Goal: Transaction & Acquisition: Purchase product/service

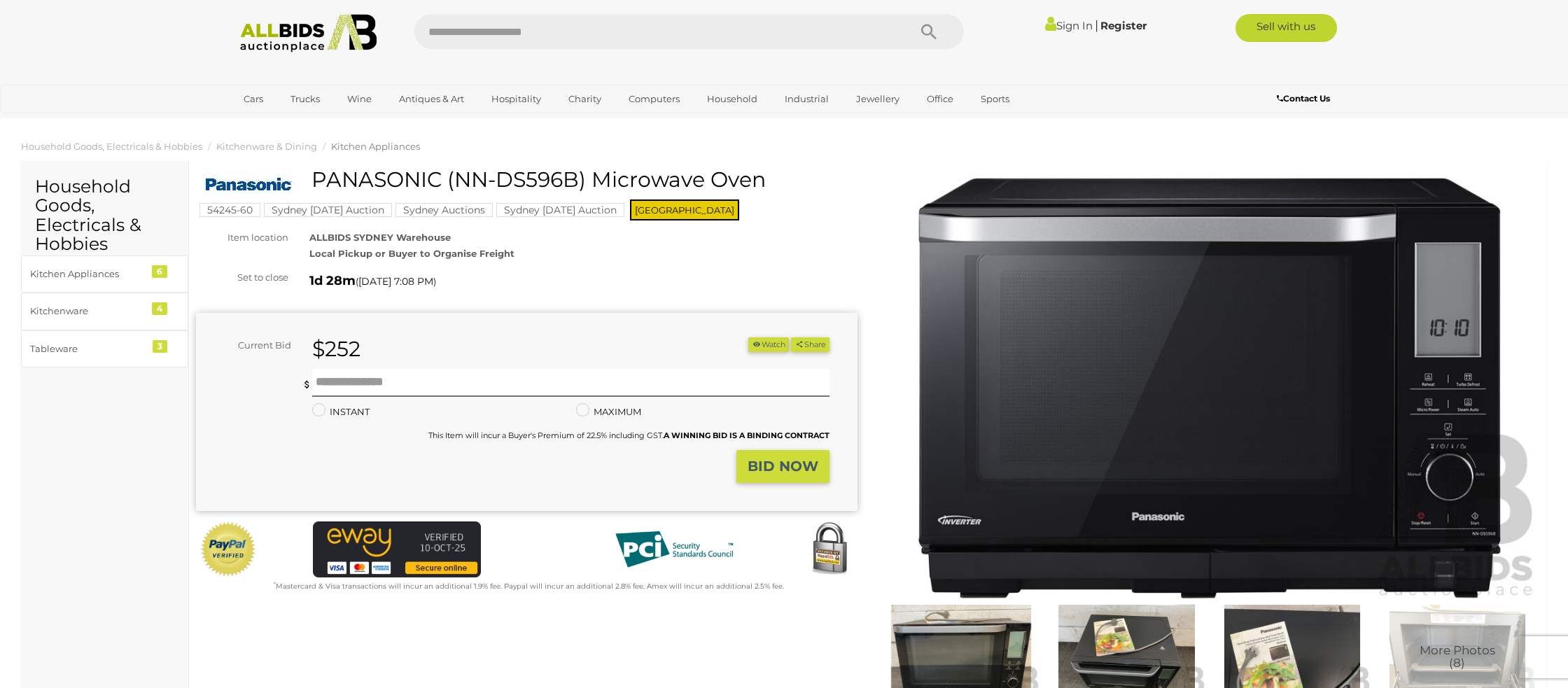
click at [1059, 21] on link "Sign In" at bounding box center [1069, 25] width 48 height 13
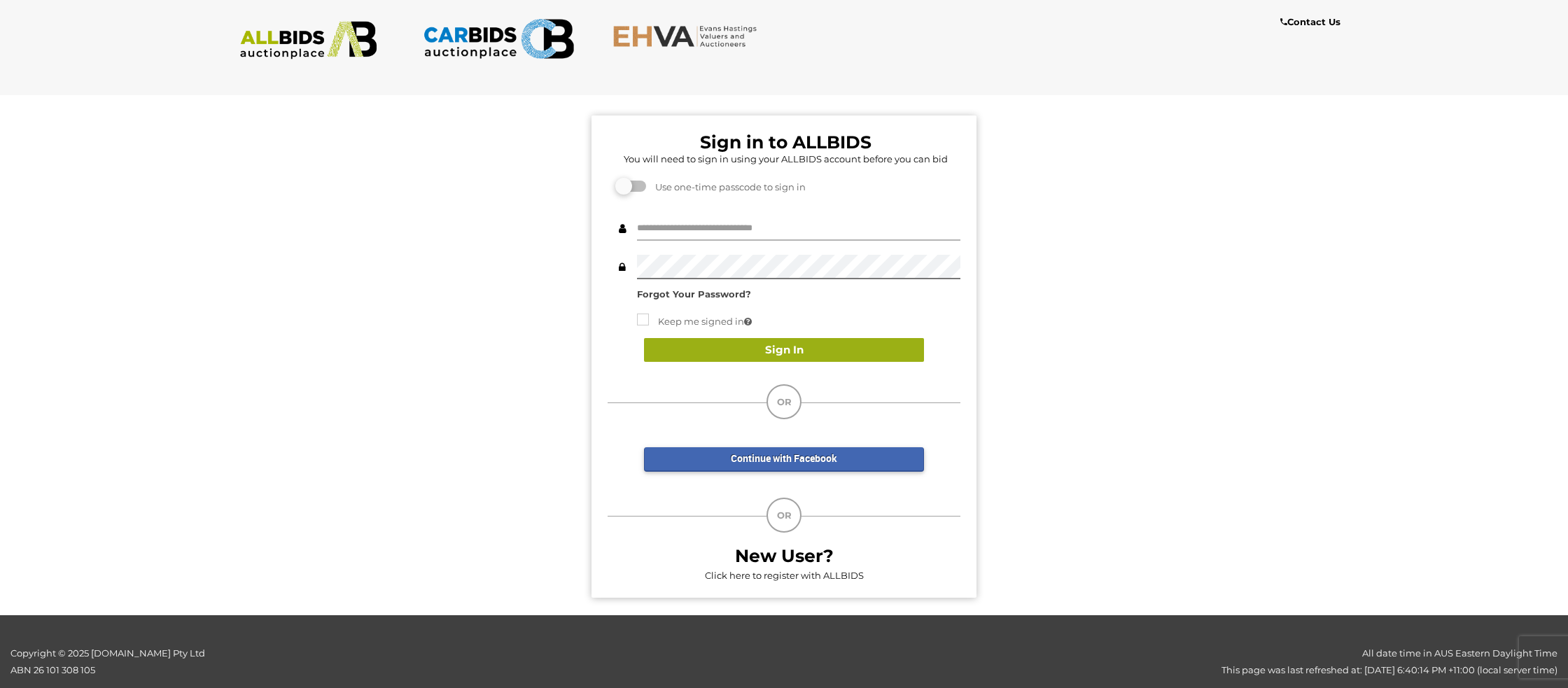
type input "**********"
click at [716, 347] on button "Sign In" at bounding box center [784, 350] width 280 height 25
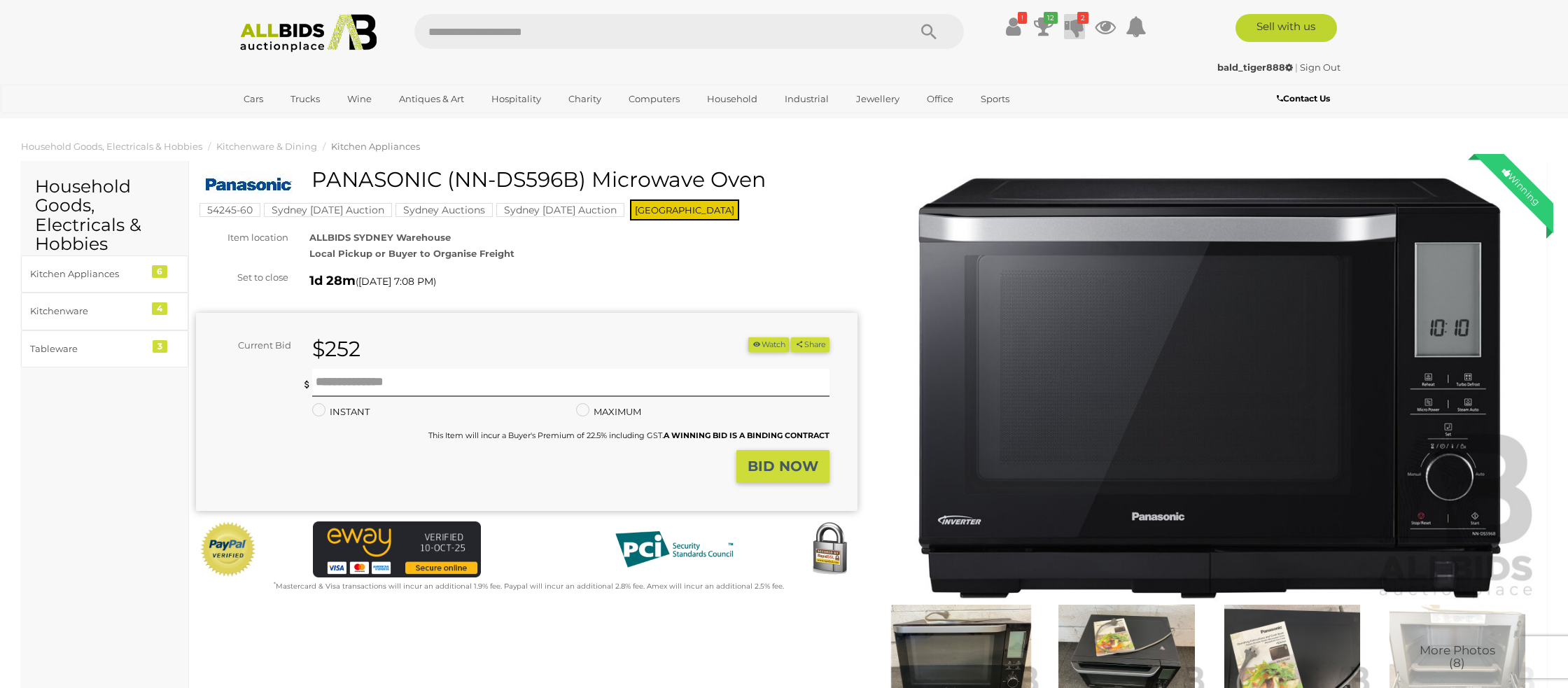
click at [1071, 28] on icon at bounding box center [1074, 26] width 20 height 25
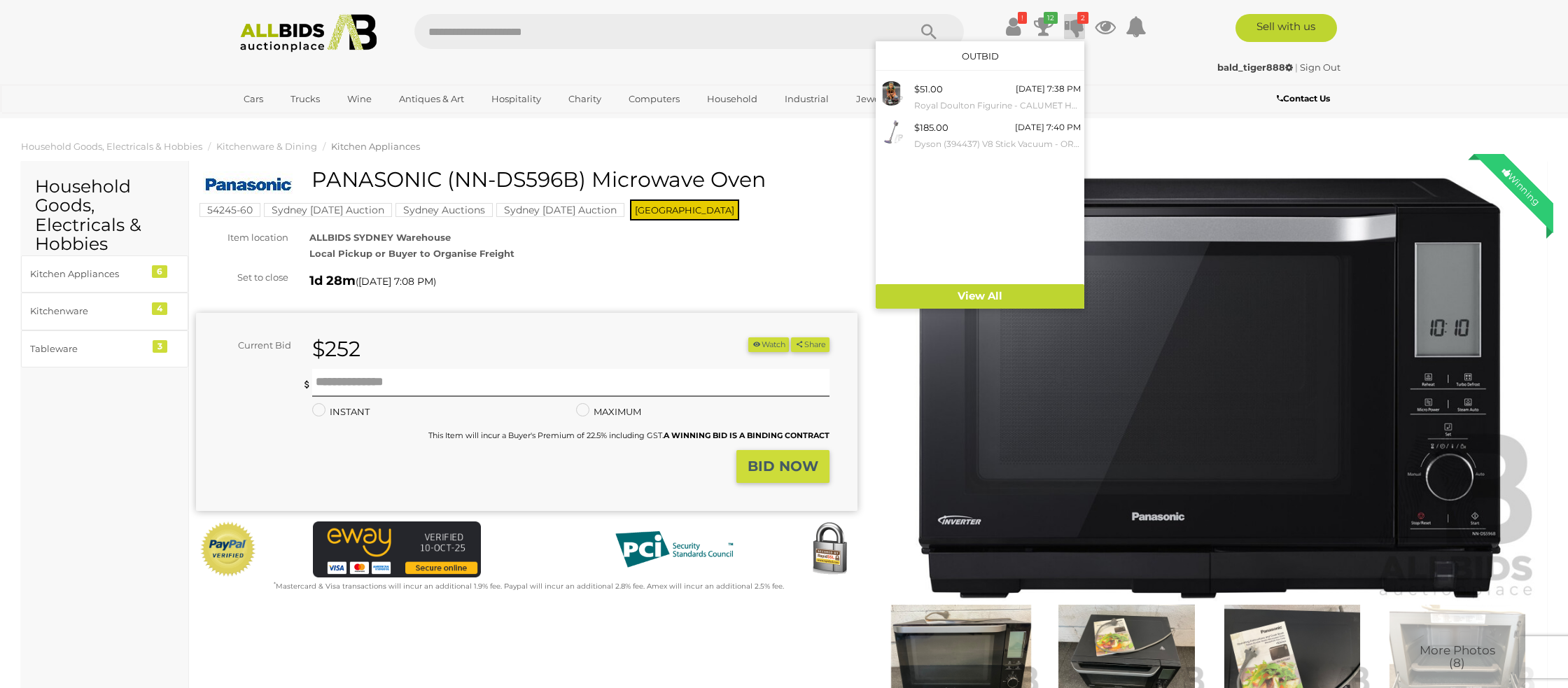
click at [1150, 136] on ol "Household Goods, Electricals & Hobbies Kitchenware & Dining Kitchen Appliances" at bounding box center [784, 147] width 1568 height 23
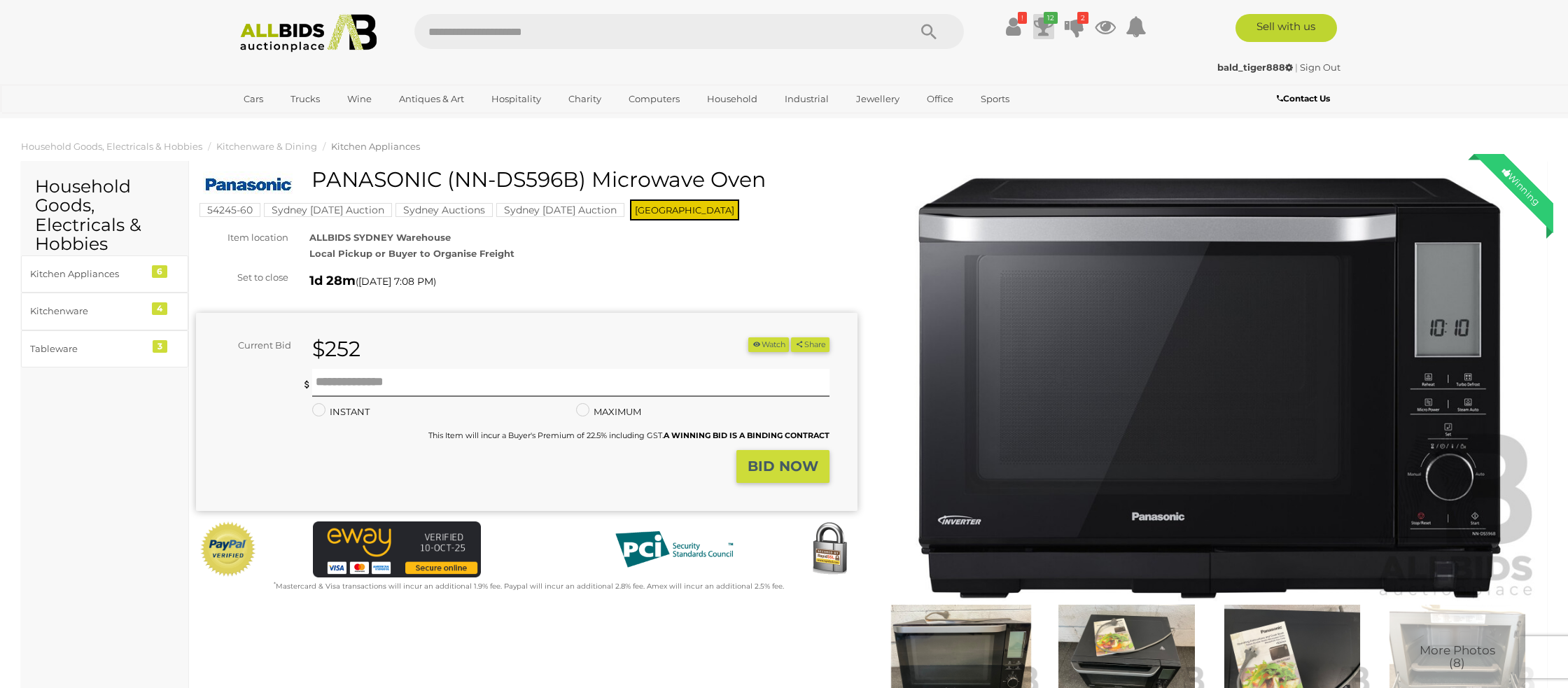
click at [1045, 18] on icon "12" at bounding box center [1050, 17] width 14 height 12
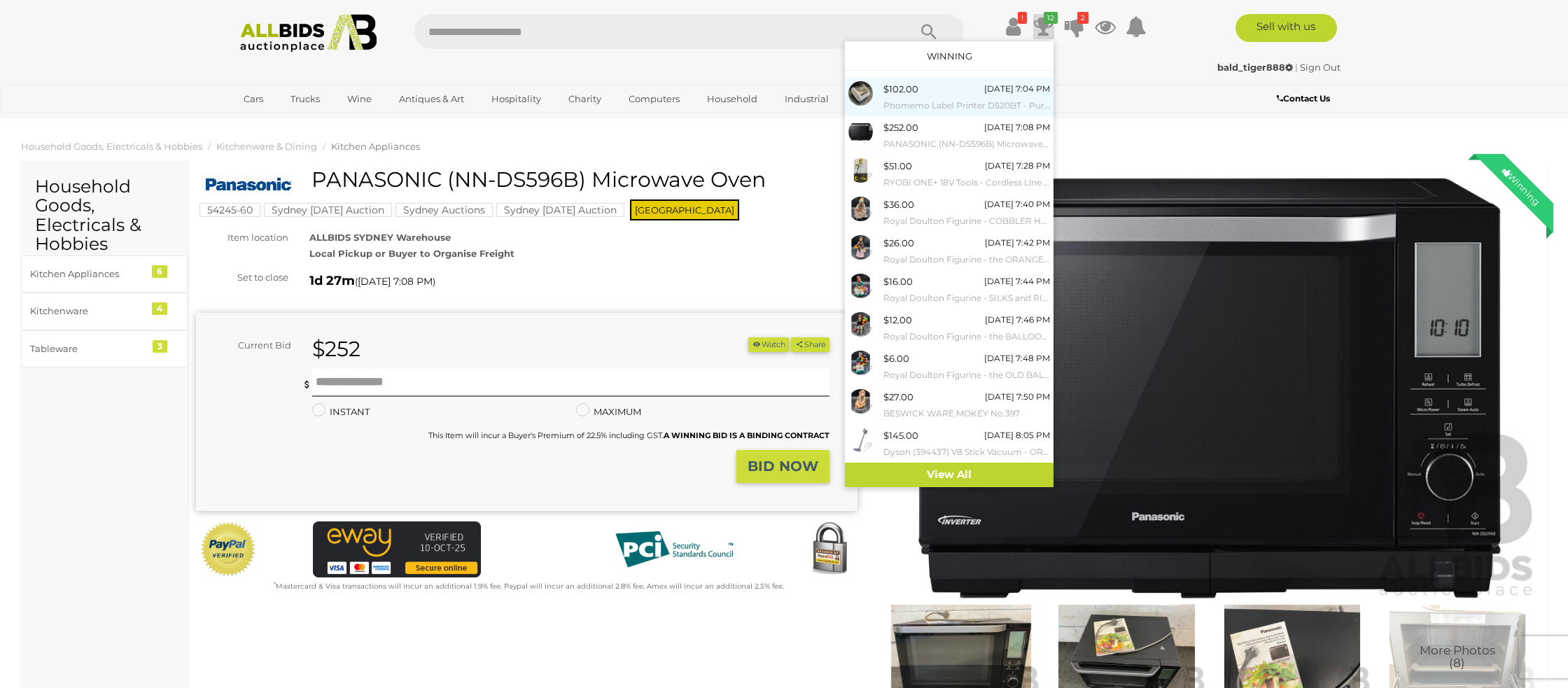
click at [1017, 82] on div "[DATE] 7:04 PM" at bounding box center [1017, 88] width 66 height 15
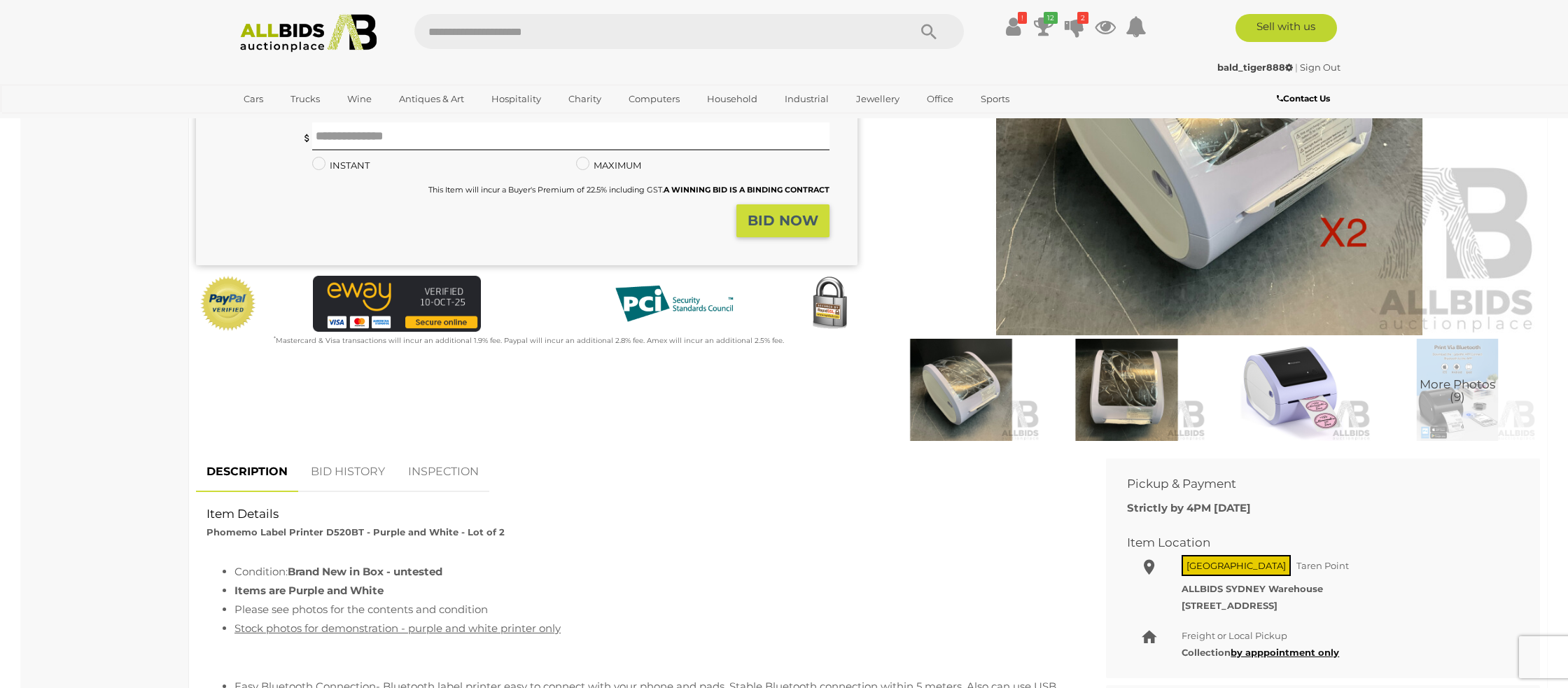
scroll to position [395, 0]
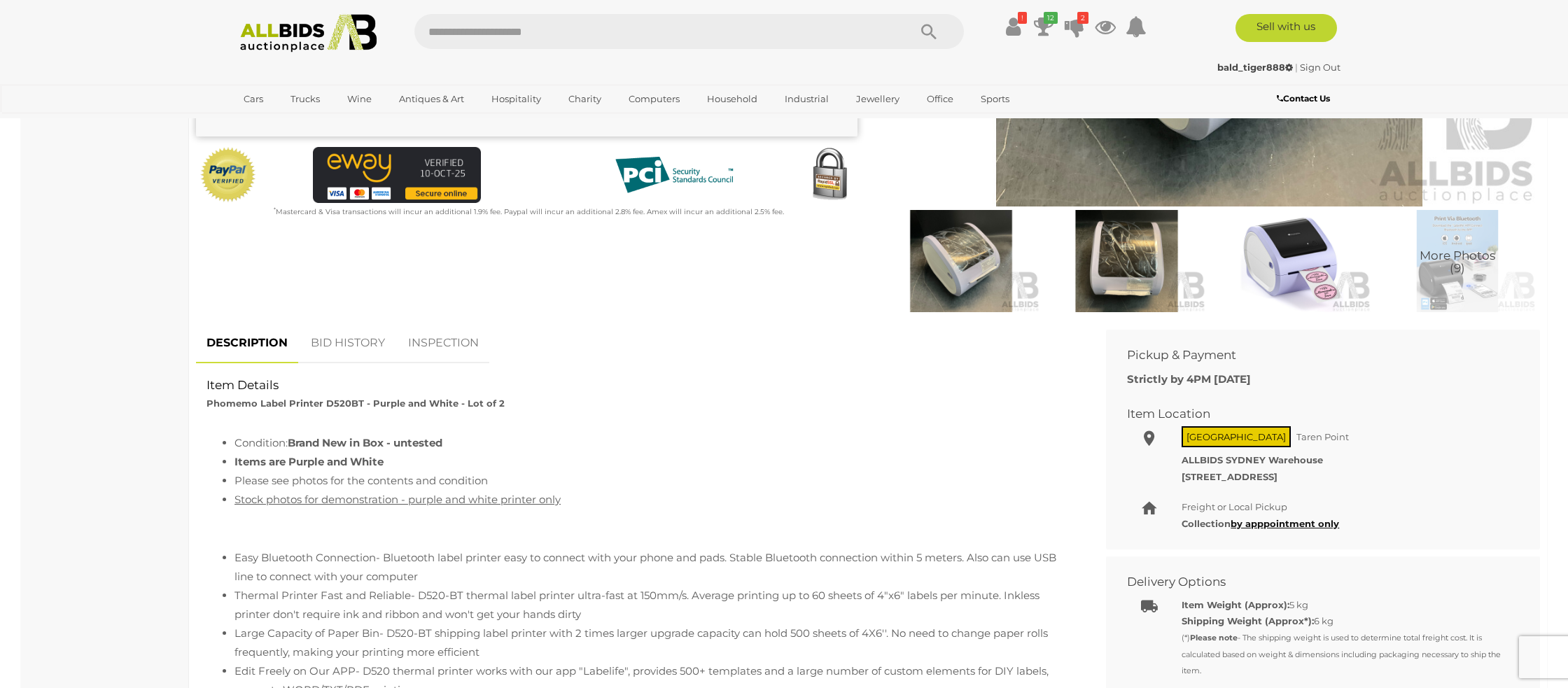
click at [336, 347] on link "BID HISTORY" at bounding box center [348, 343] width 96 height 41
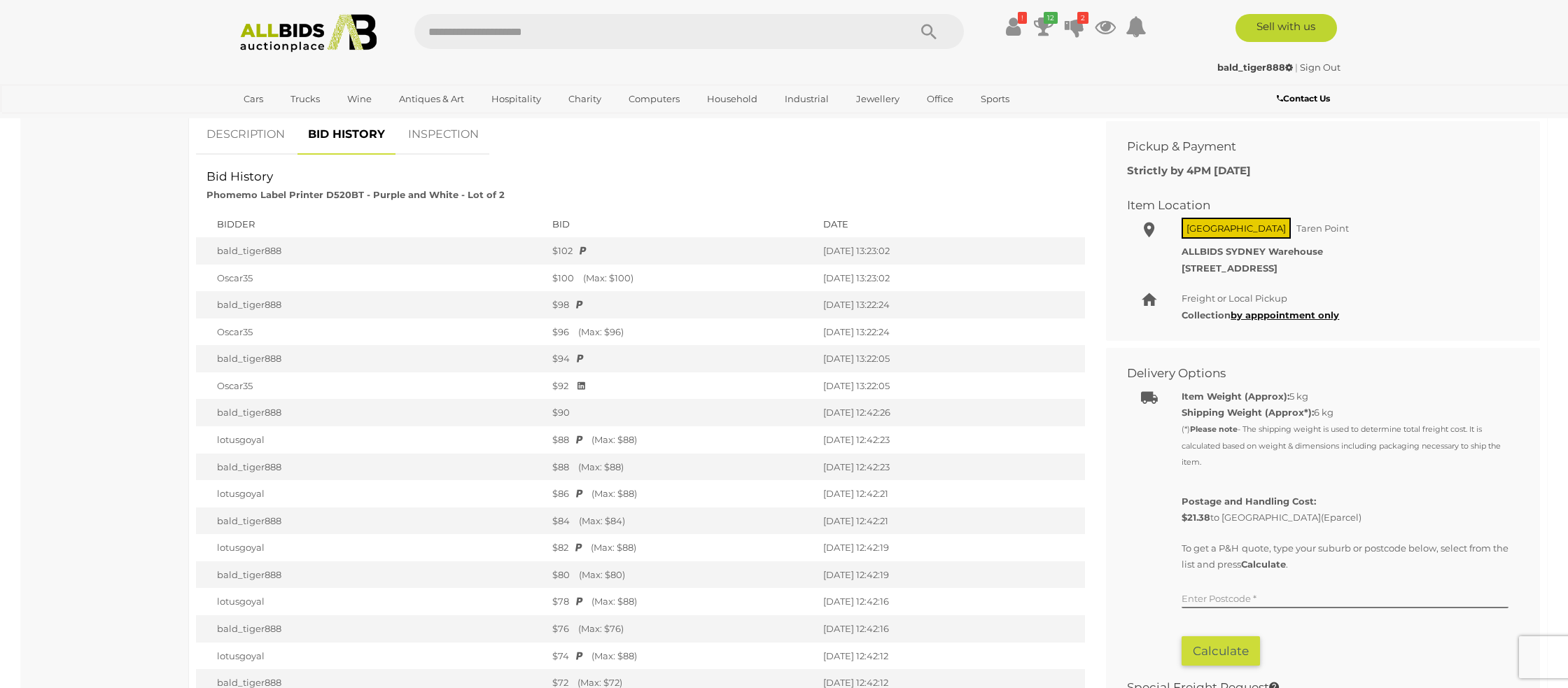
scroll to position [0, 0]
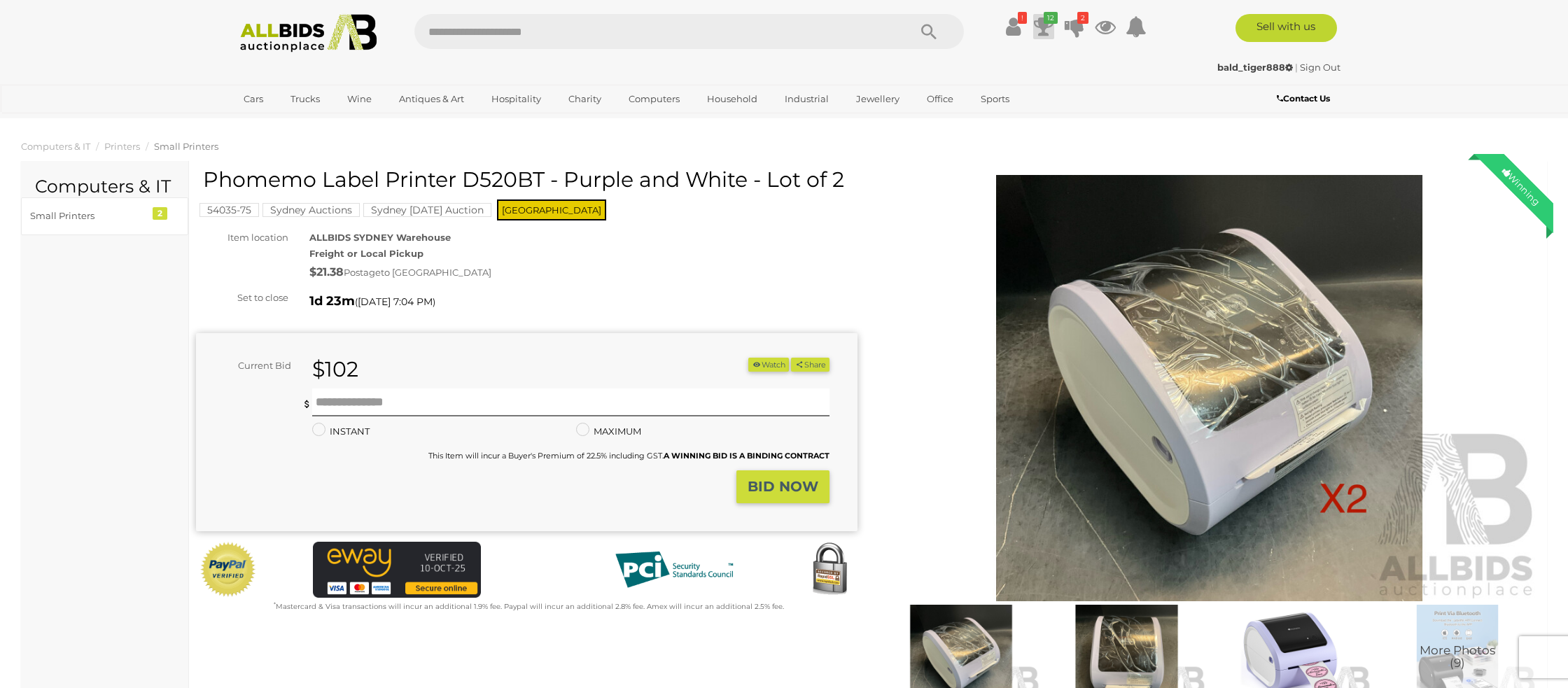
click at [1043, 27] on icon at bounding box center [1043, 26] width 20 height 25
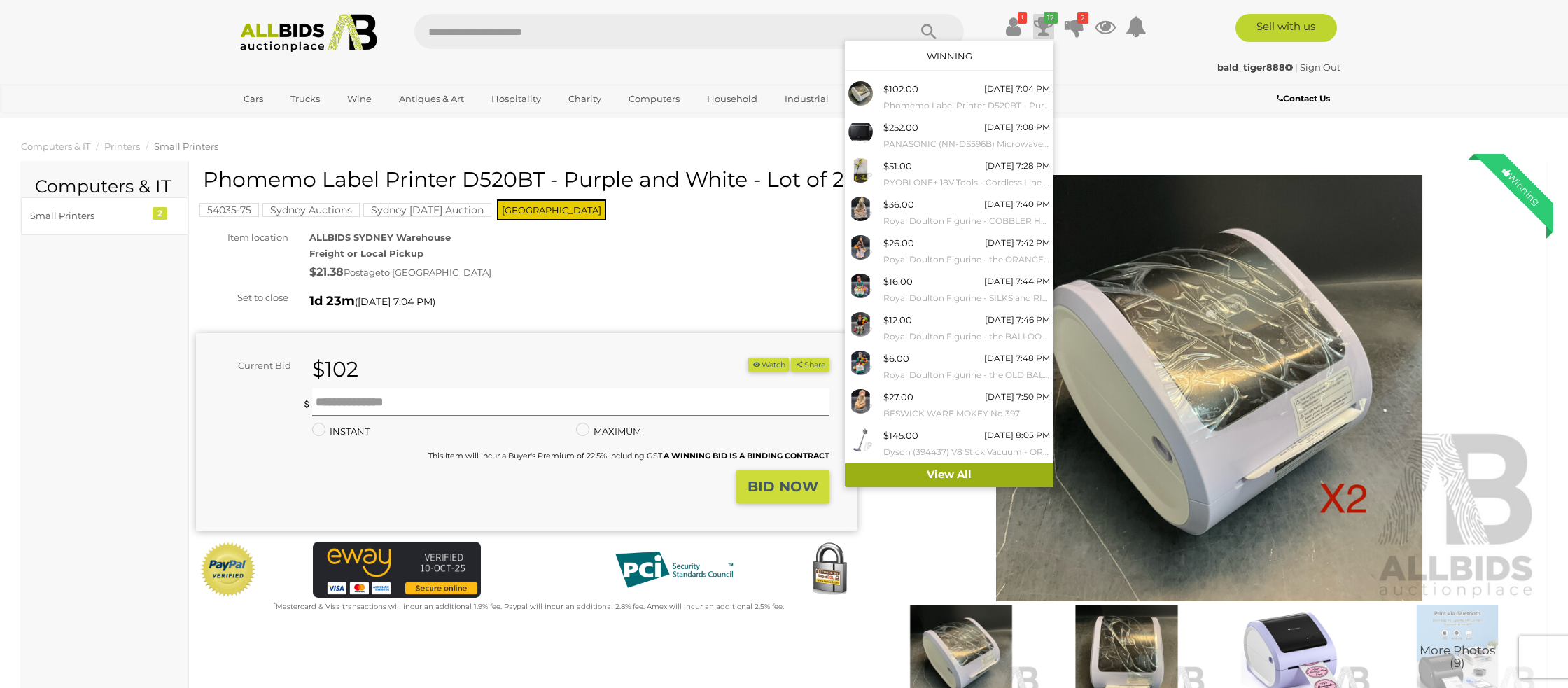
click at [954, 475] on link "View All" at bounding box center [949, 475] width 208 height 25
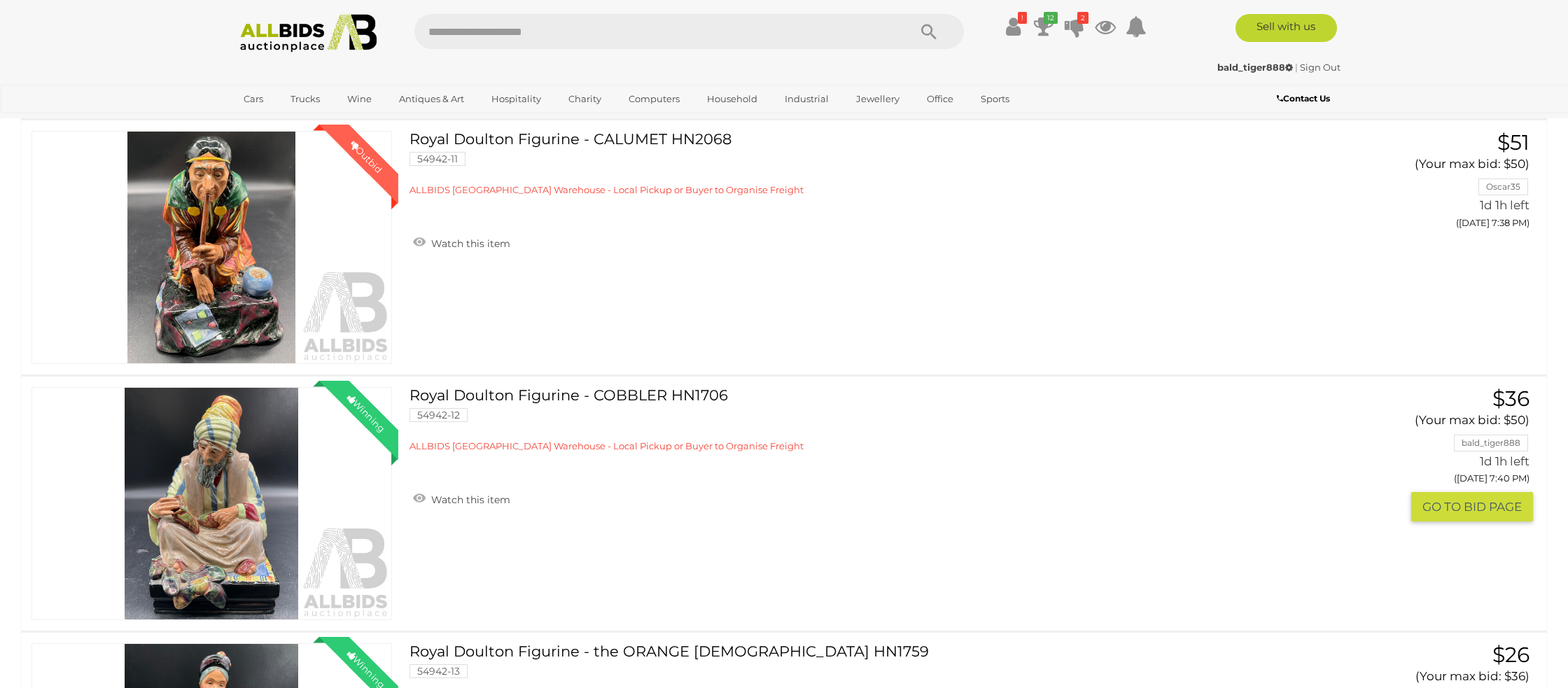
scroll to position [1089, 0]
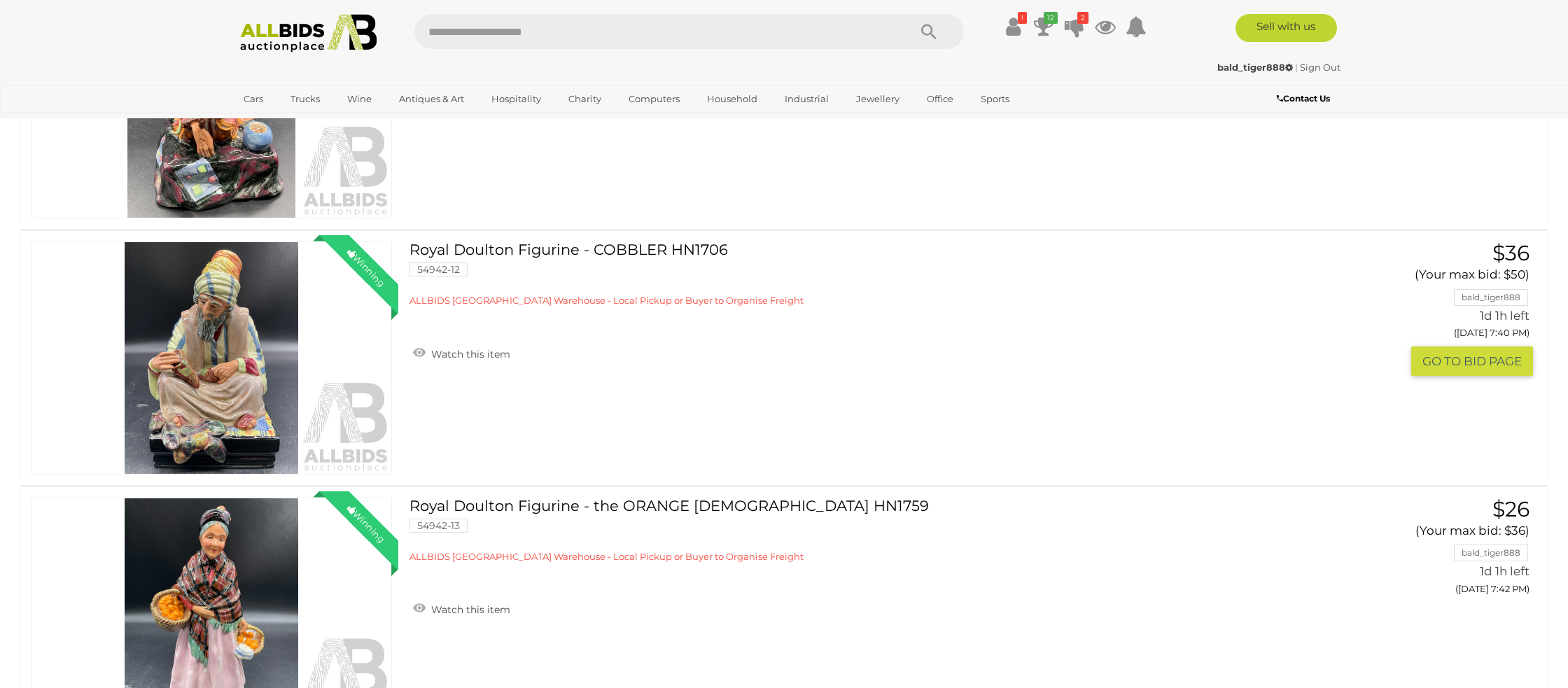
click at [1435, 362] on button "GO TO BID PAGE" at bounding box center [1472, 362] width 122 height 30
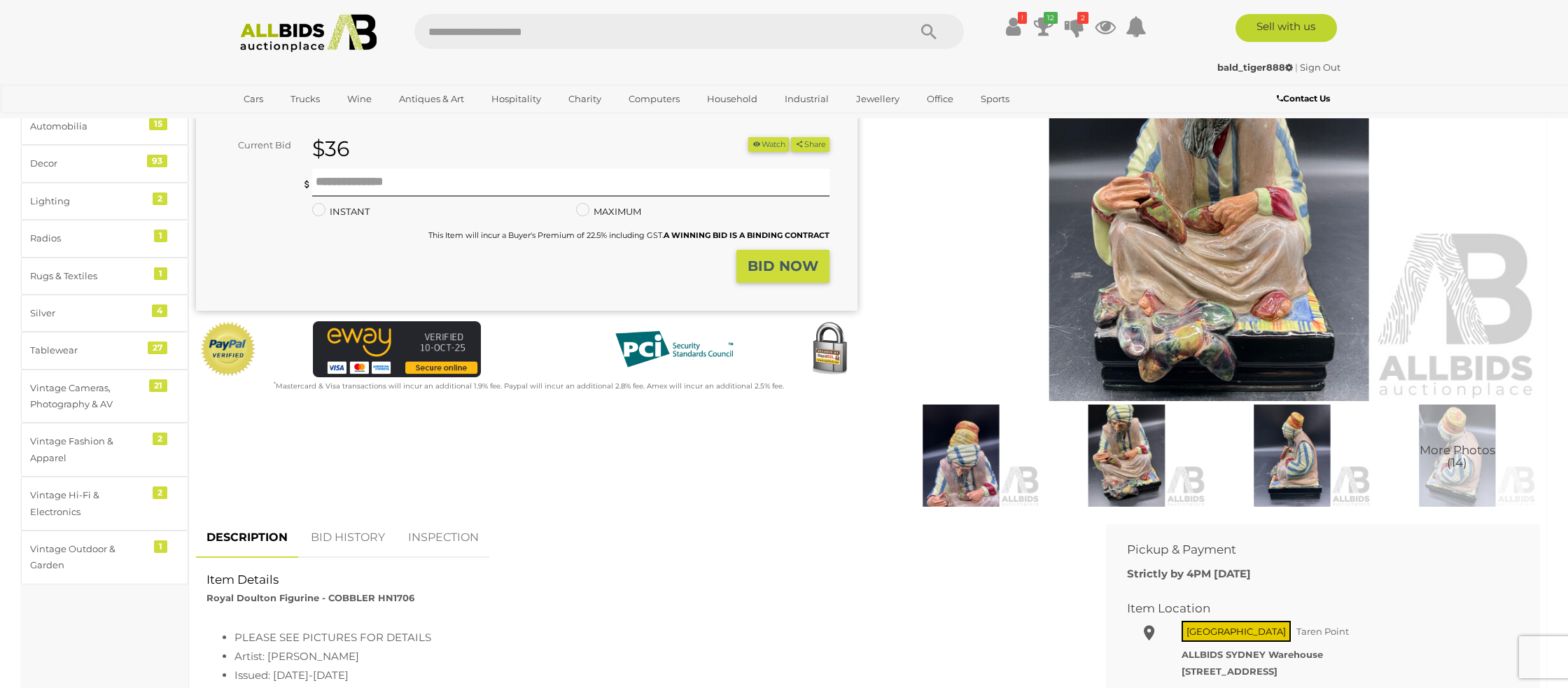
scroll to position [225, 0]
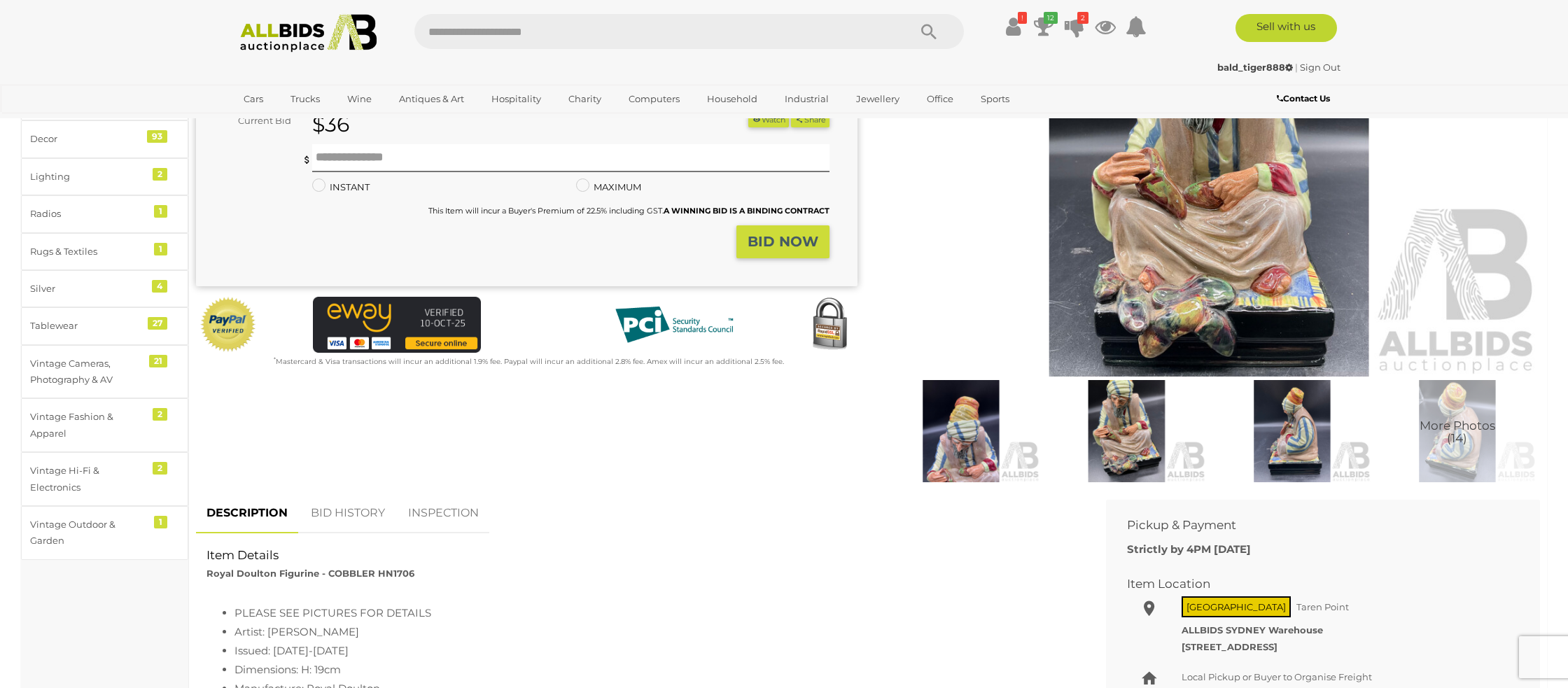
click at [328, 508] on link "BID HISTORY" at bounding box center [348, 513] width 96 height 41
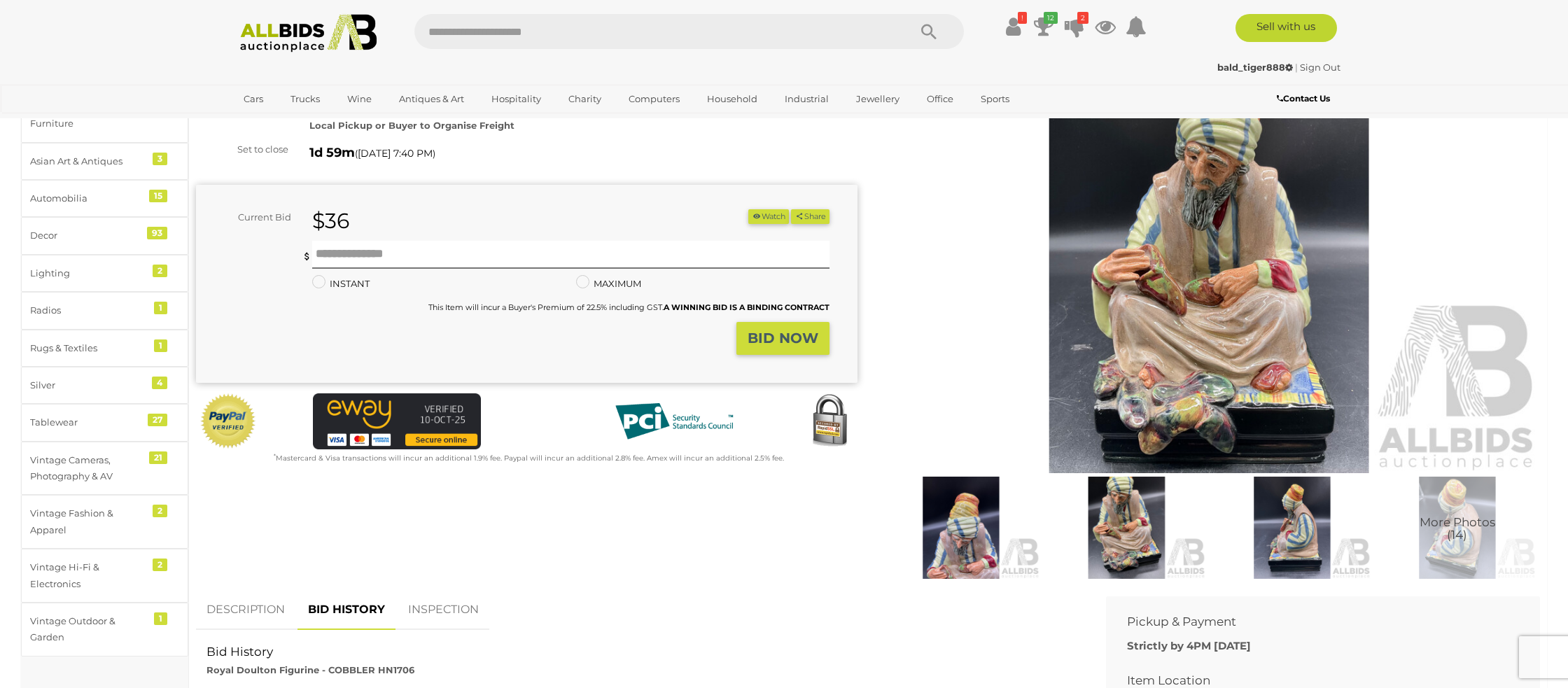
scroll to position [0, 0]
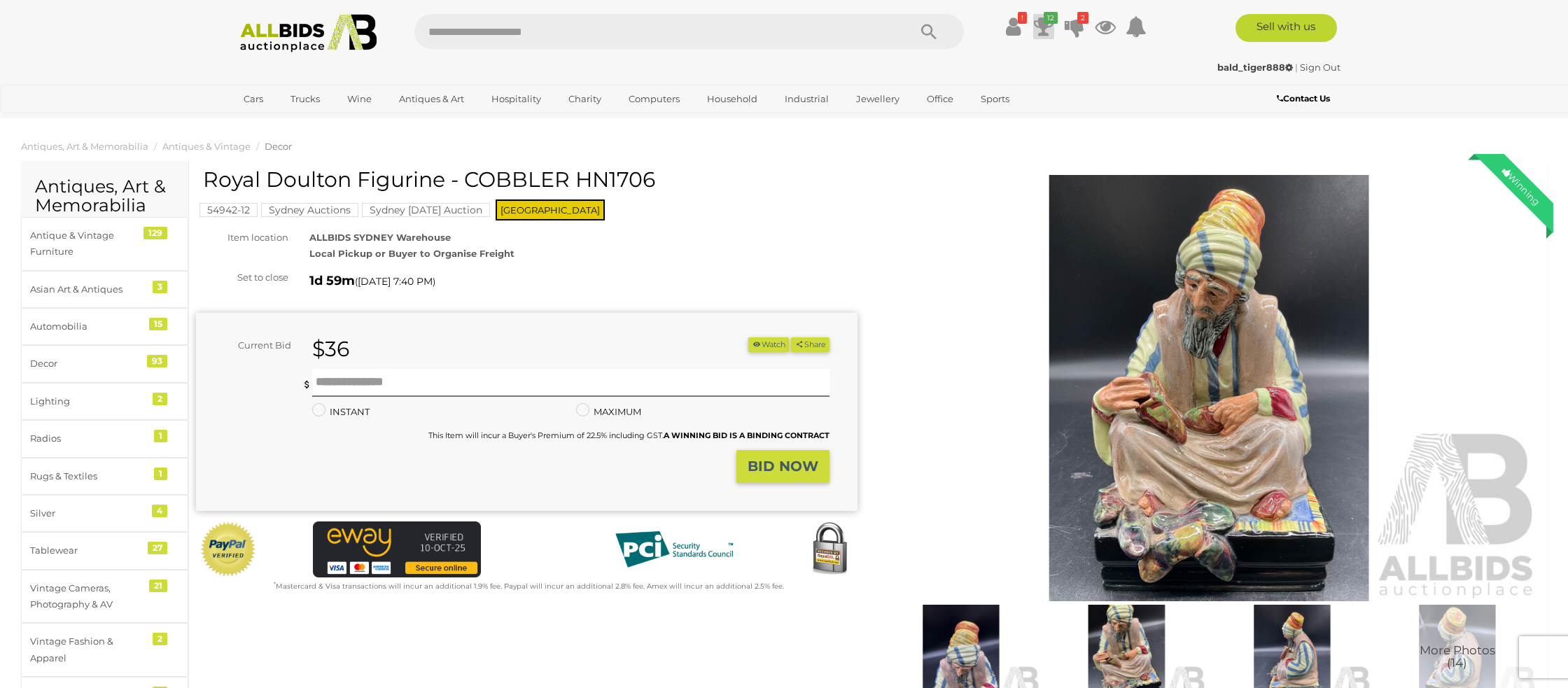
click at [1043, 22] on icon "12" at bounding box center [1050, 17] width 14 height 12
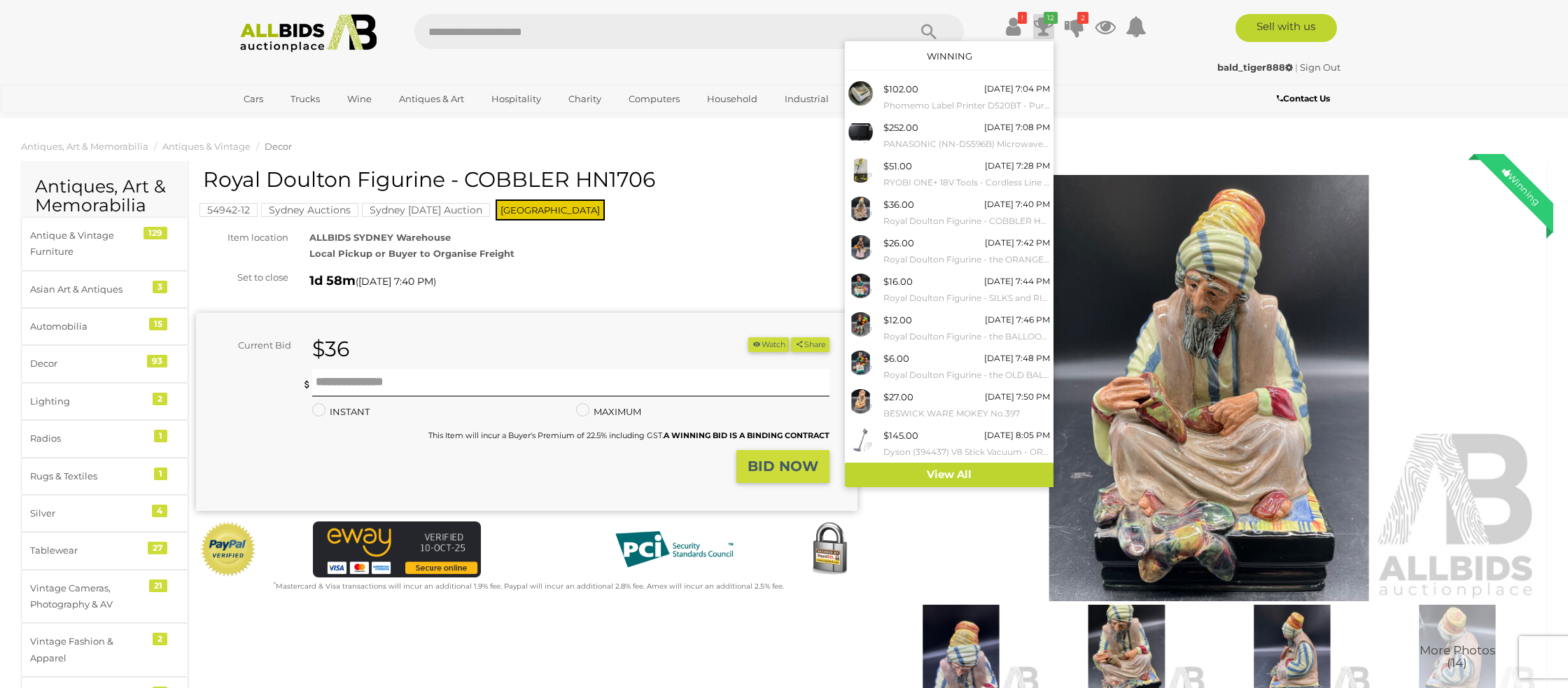
click at [1328, 68] on link "Sign Out" at bounding box center [1320, 67] width 41 height 11
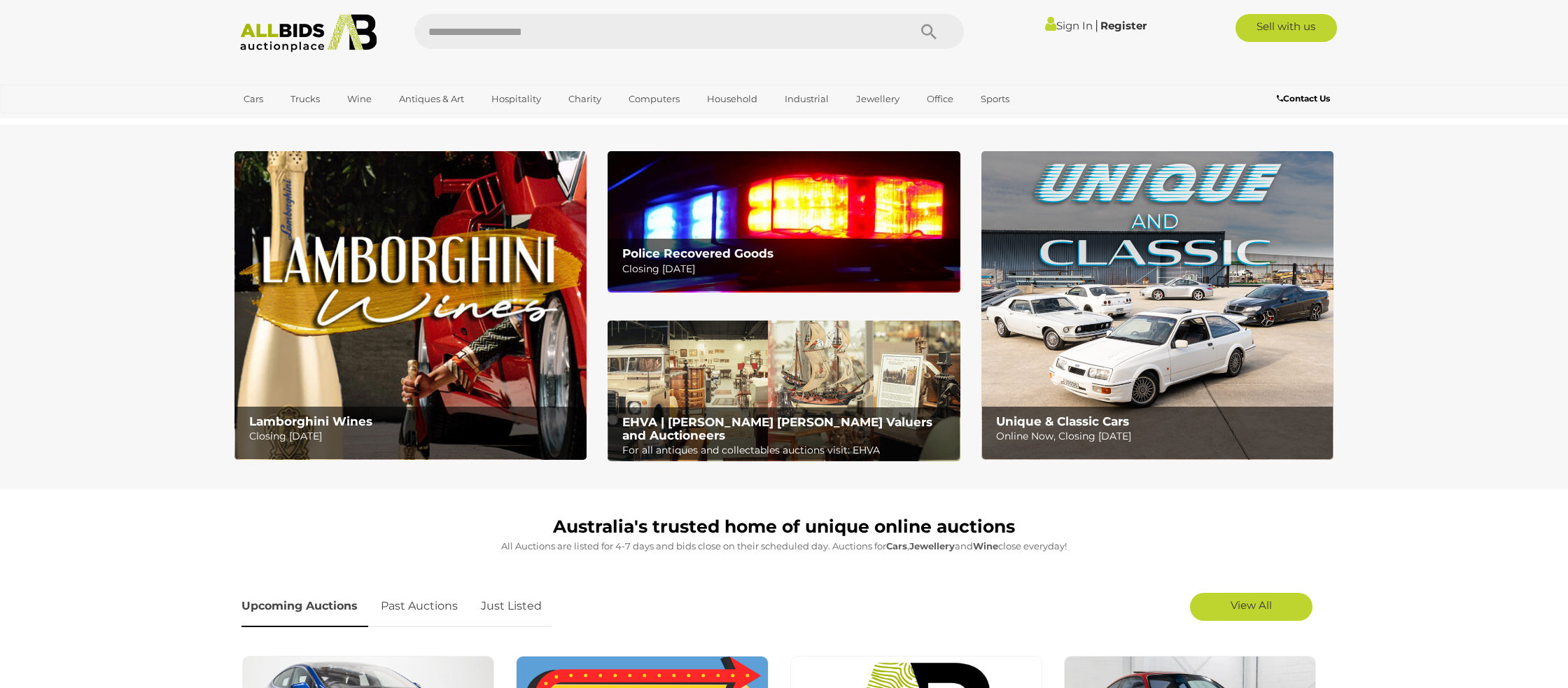
click at [1067, 22] on link "Sign In" at bounding box center [1069, 25] width 48 height 13
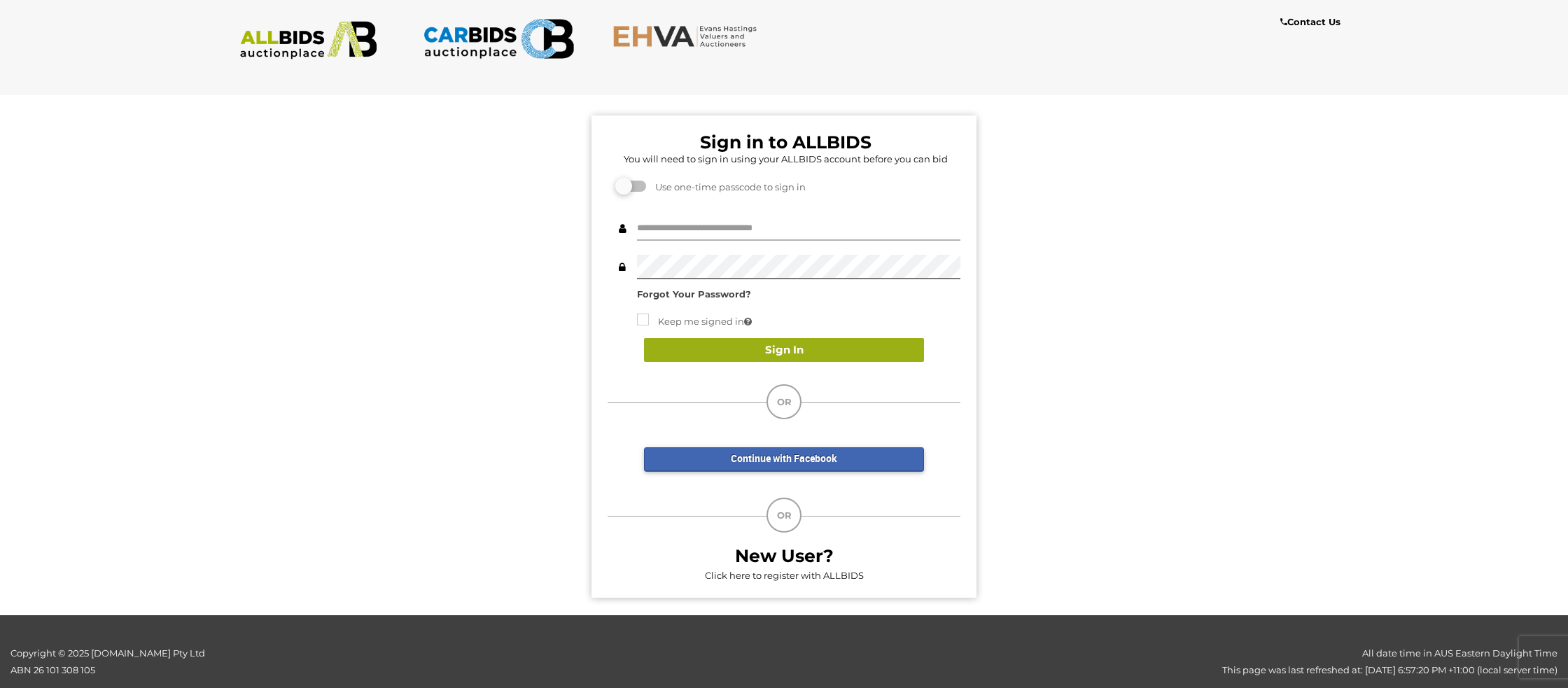
type input "**********"
click at [794, 350] on button "Sign In" at bounding box center [784, 350] width 280 height 25
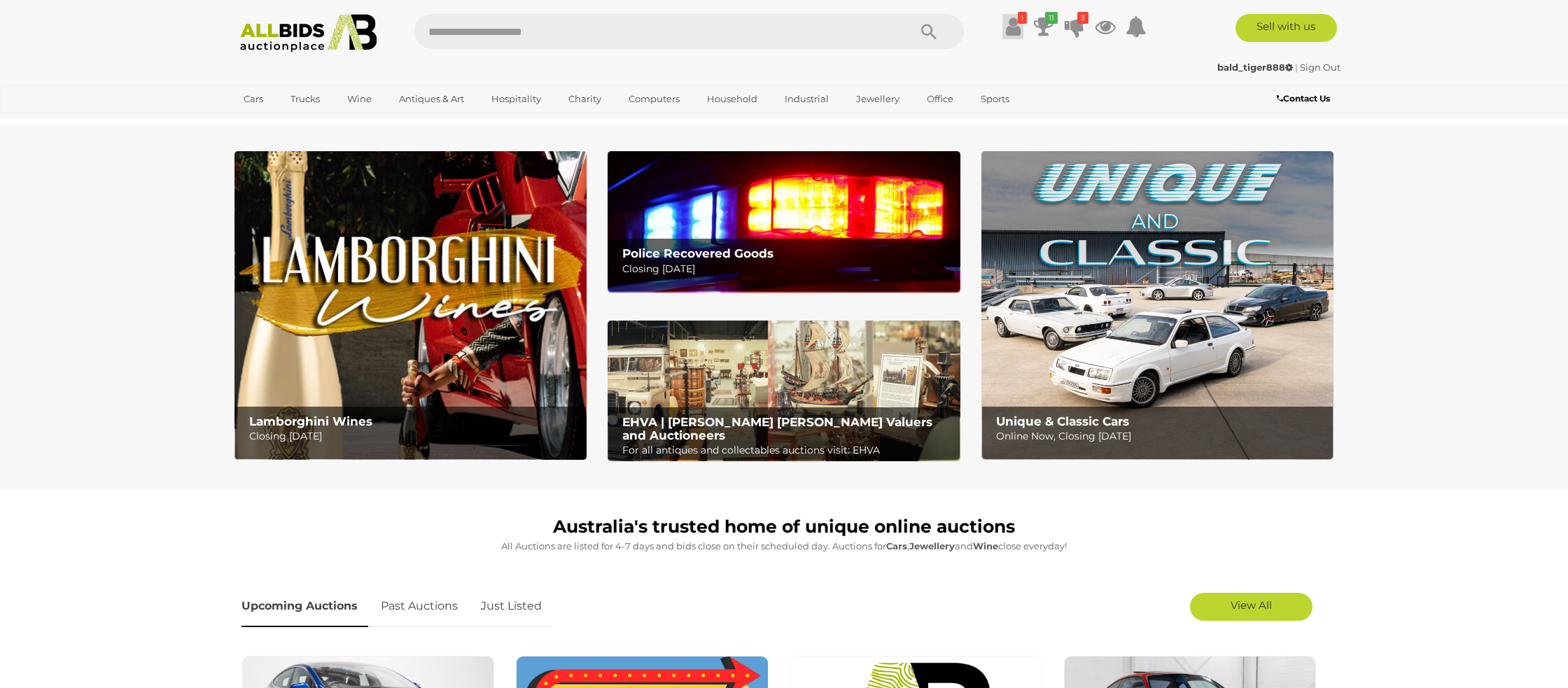
click at [1012, 22] on icon at bounding box center [1013, 26] width 14 height 25
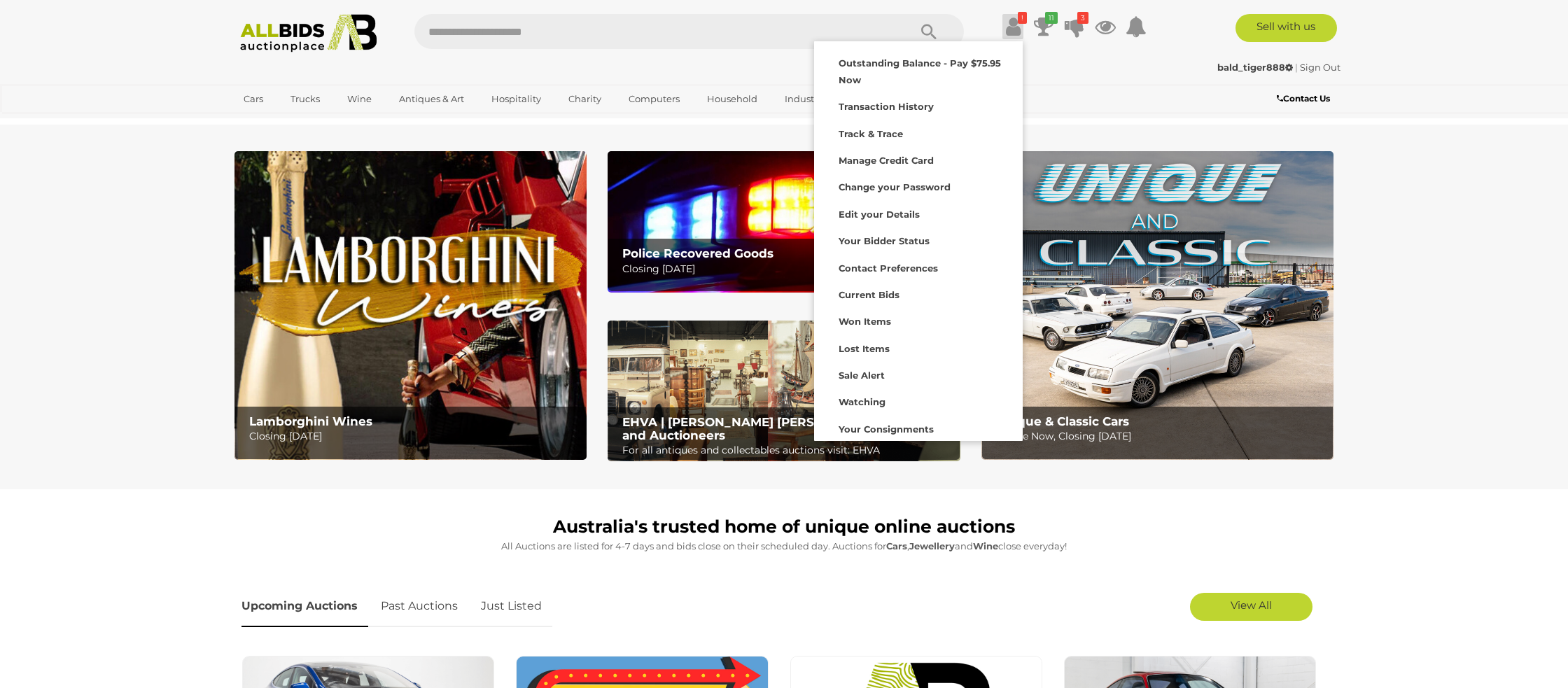
click at [1012, 21] on icon at bounding box center [1013, 26] width 14 height 25
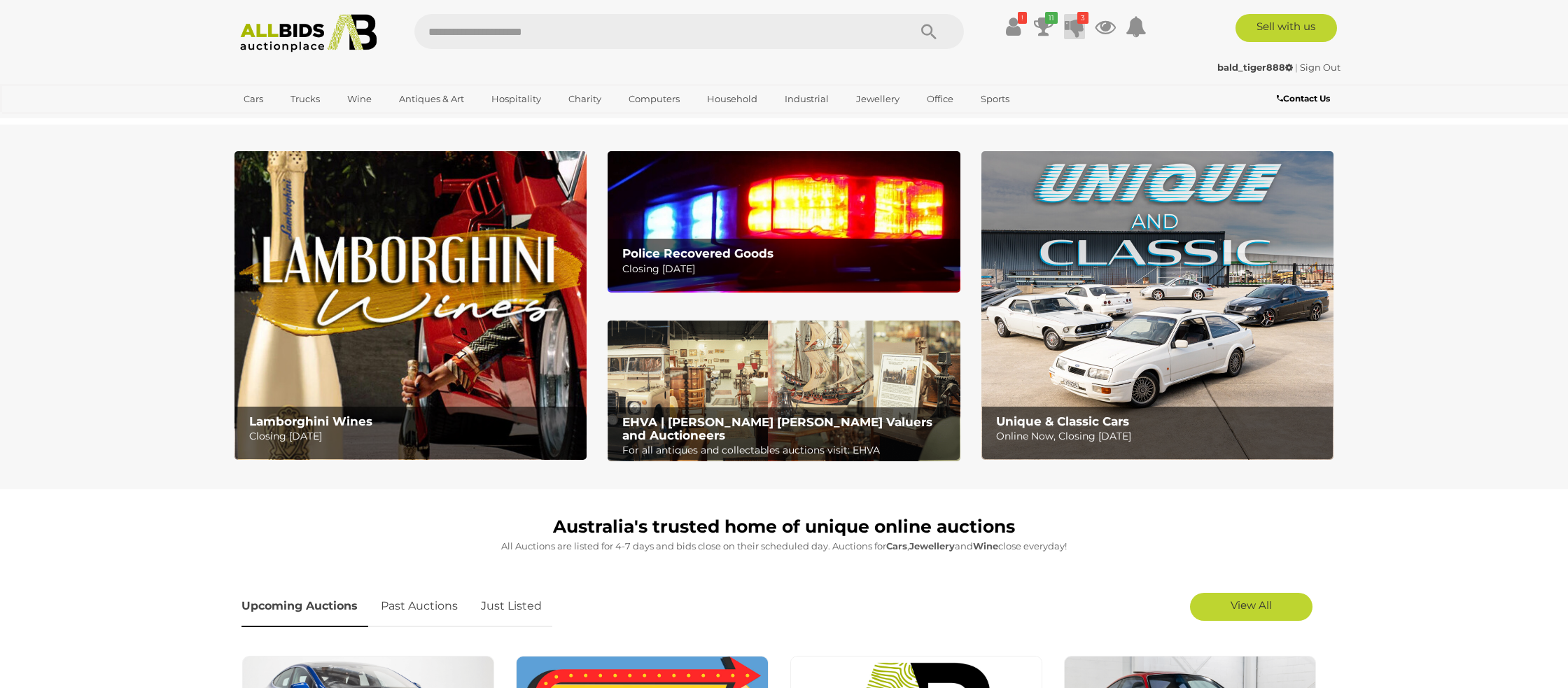
click at [1079, 20] on icon "3" at bounding box center [1082, 17] width 11 height 12
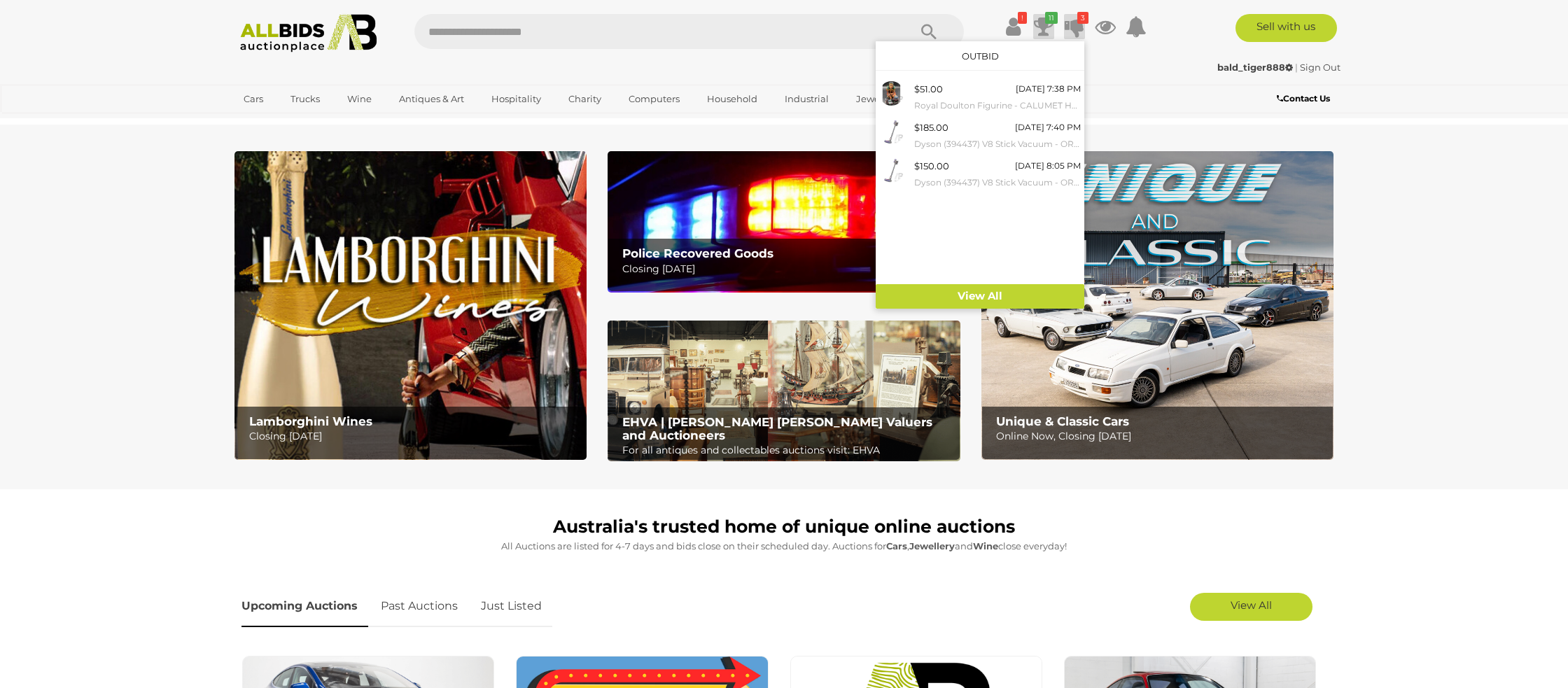
click at [1044, 25] on icon at bounding box center [1043, 26] width 20 height 25
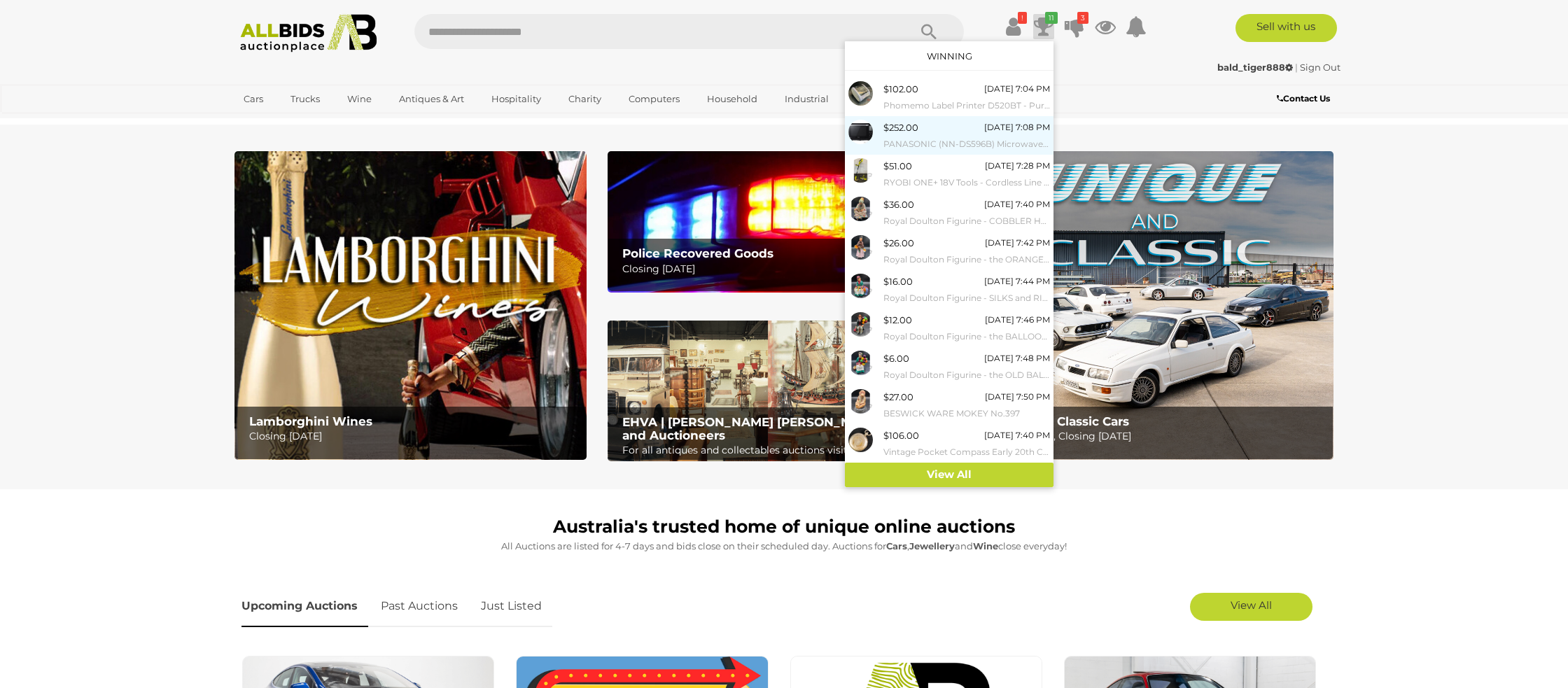
click at [885, 134] on div "$252.00" at bounding box center [901, 127] width 35 height 16
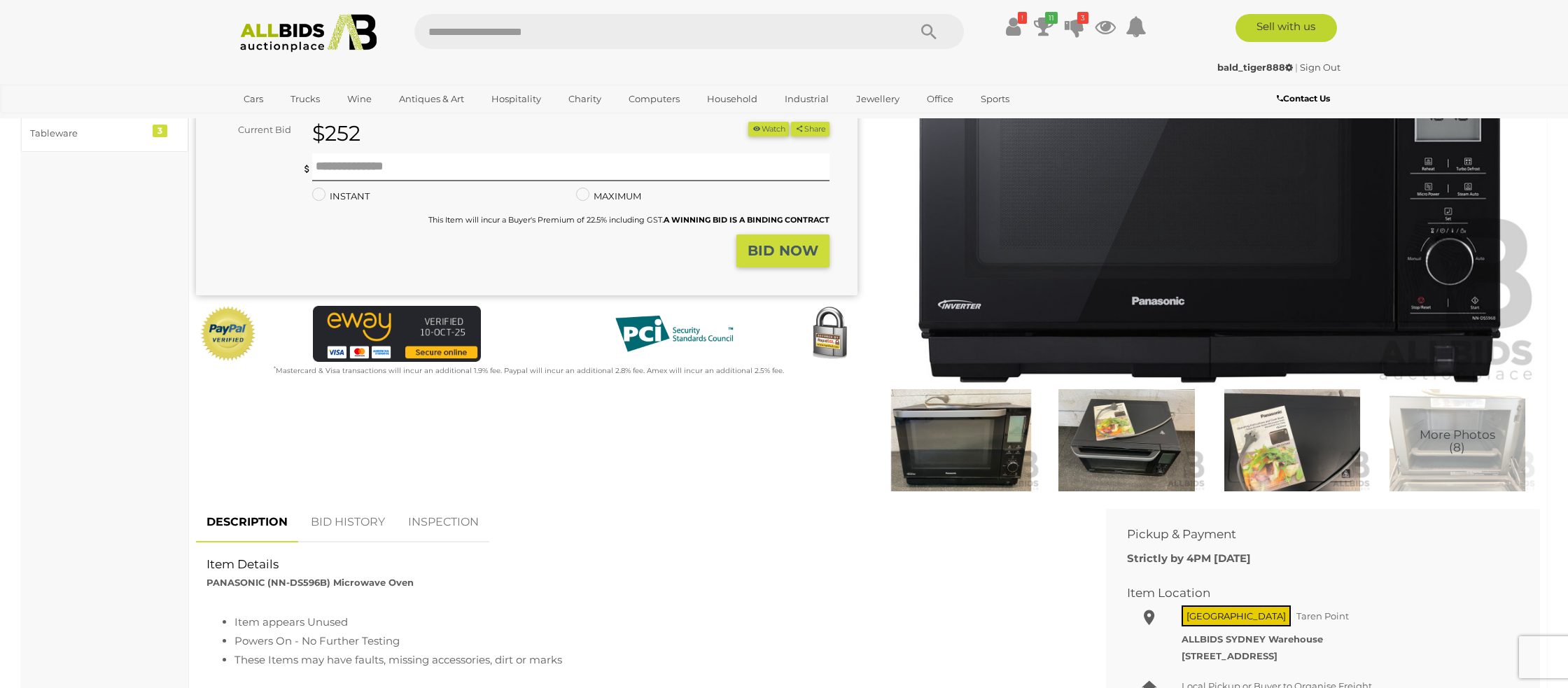
scroll to position [226, 0]
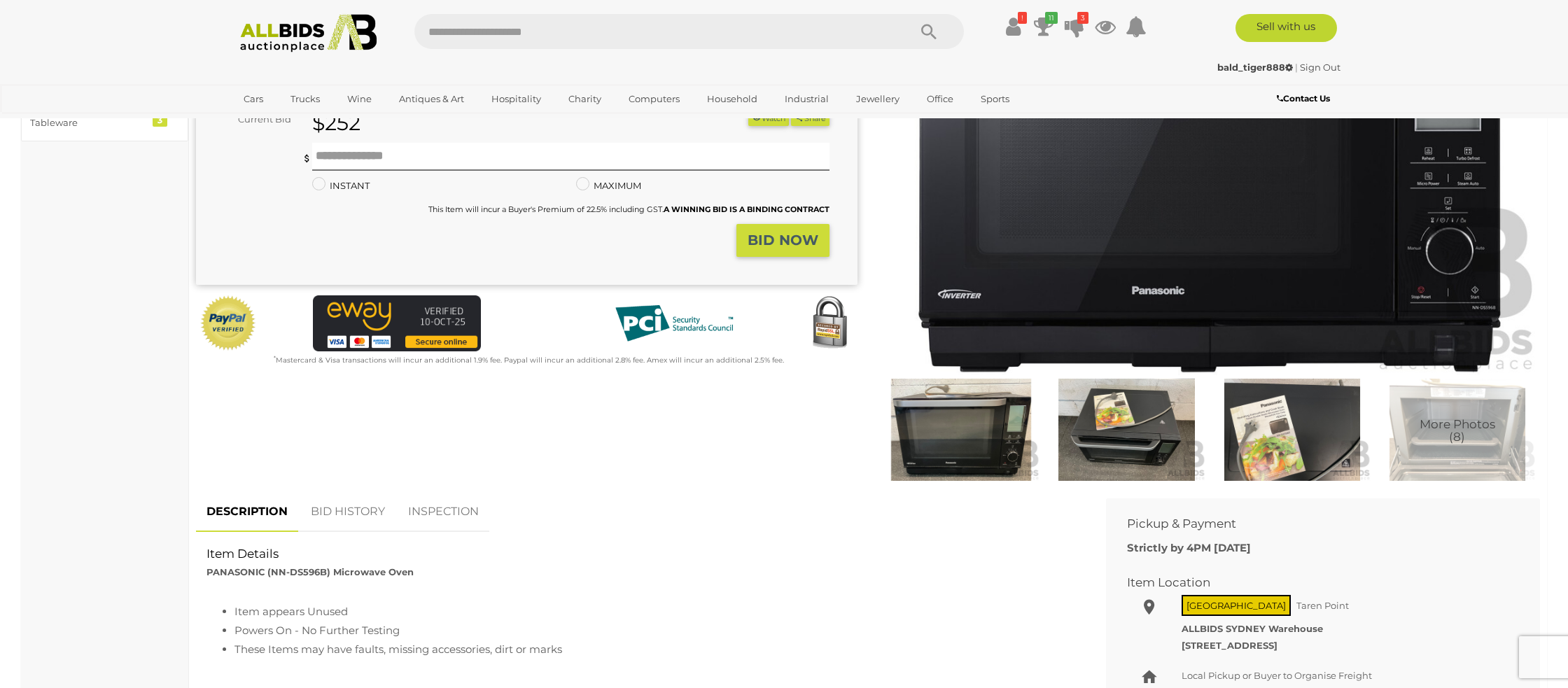
click at [1415, 437] on img at bounding box center [1457, 429] width 158 height 102
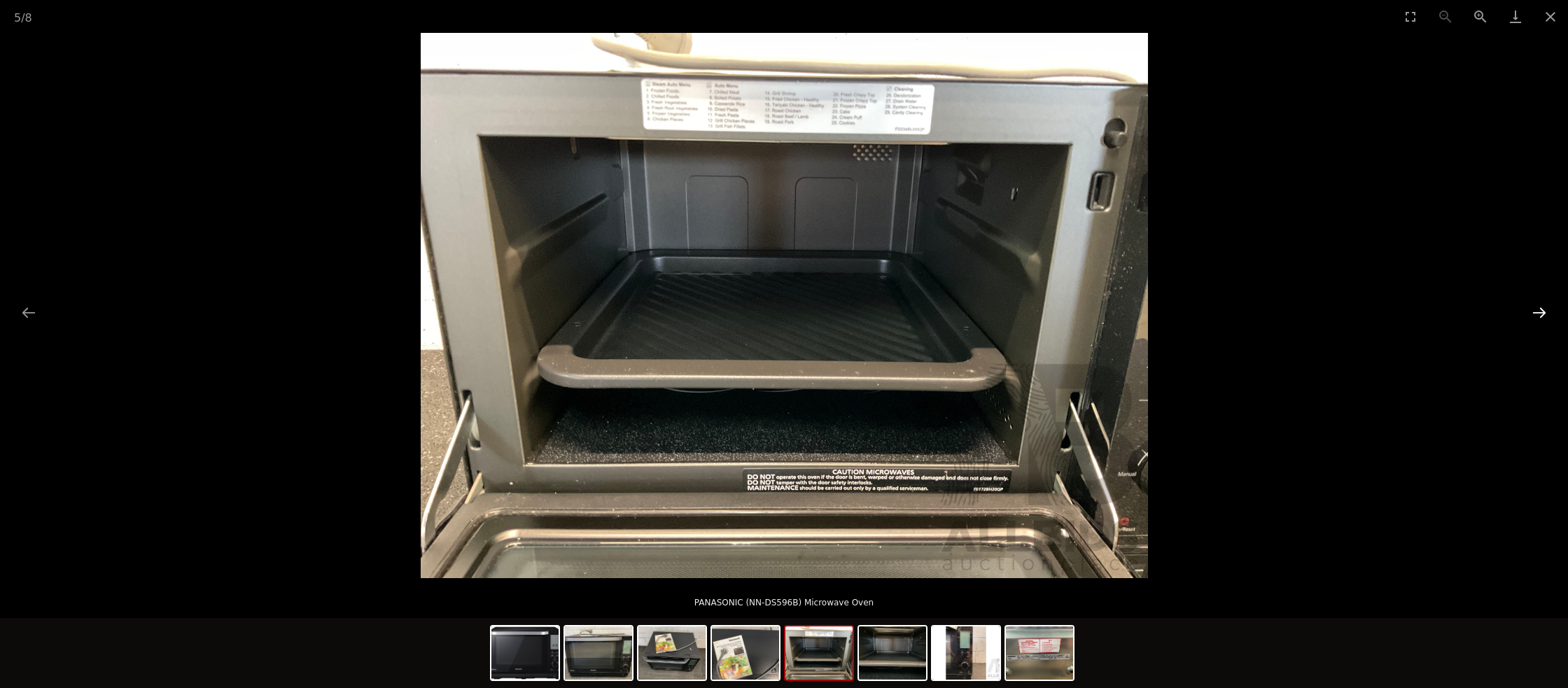
click at [1538, 313] on button "Next slide" at bounding box center [1539, 313] width 30 height 27
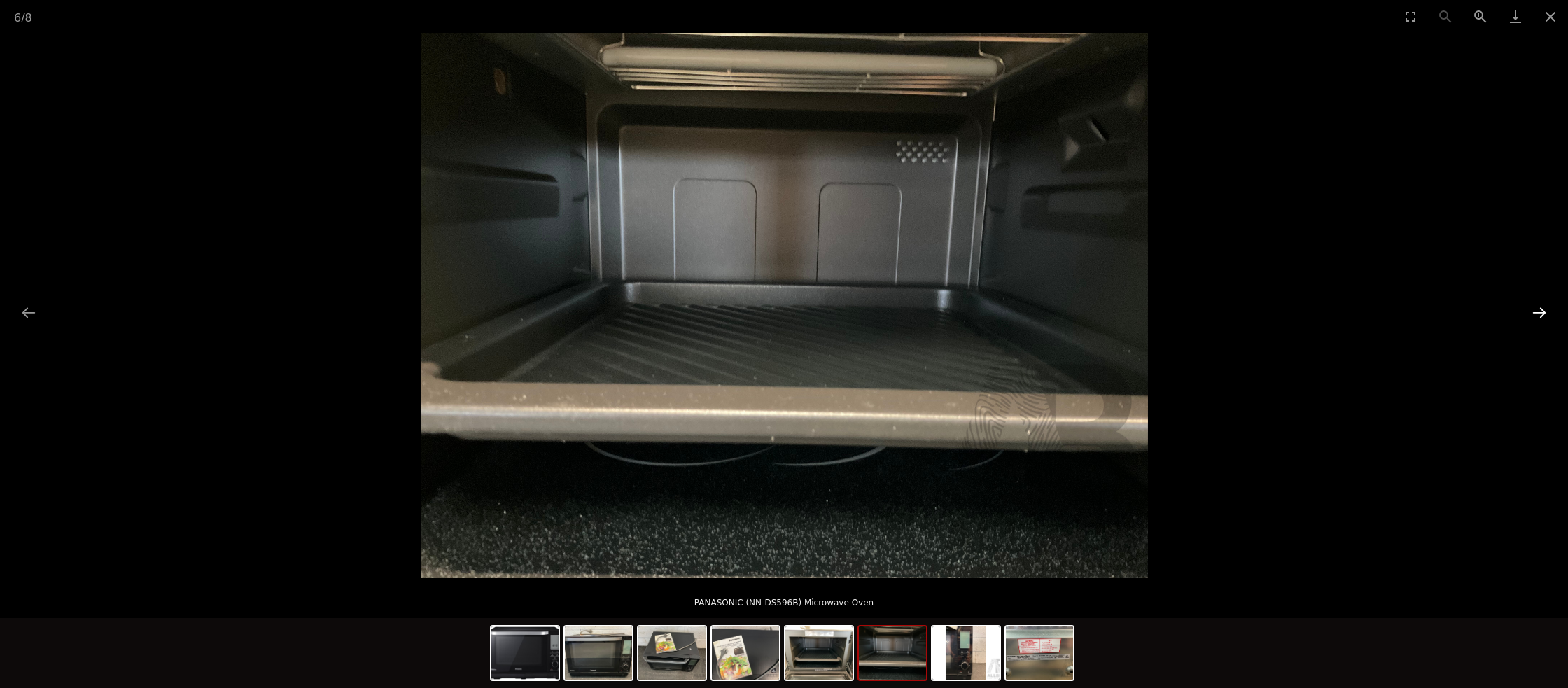
click at [1538, 313] on button "Next slide" at bounding box center [1539, 313] width 30 height 27
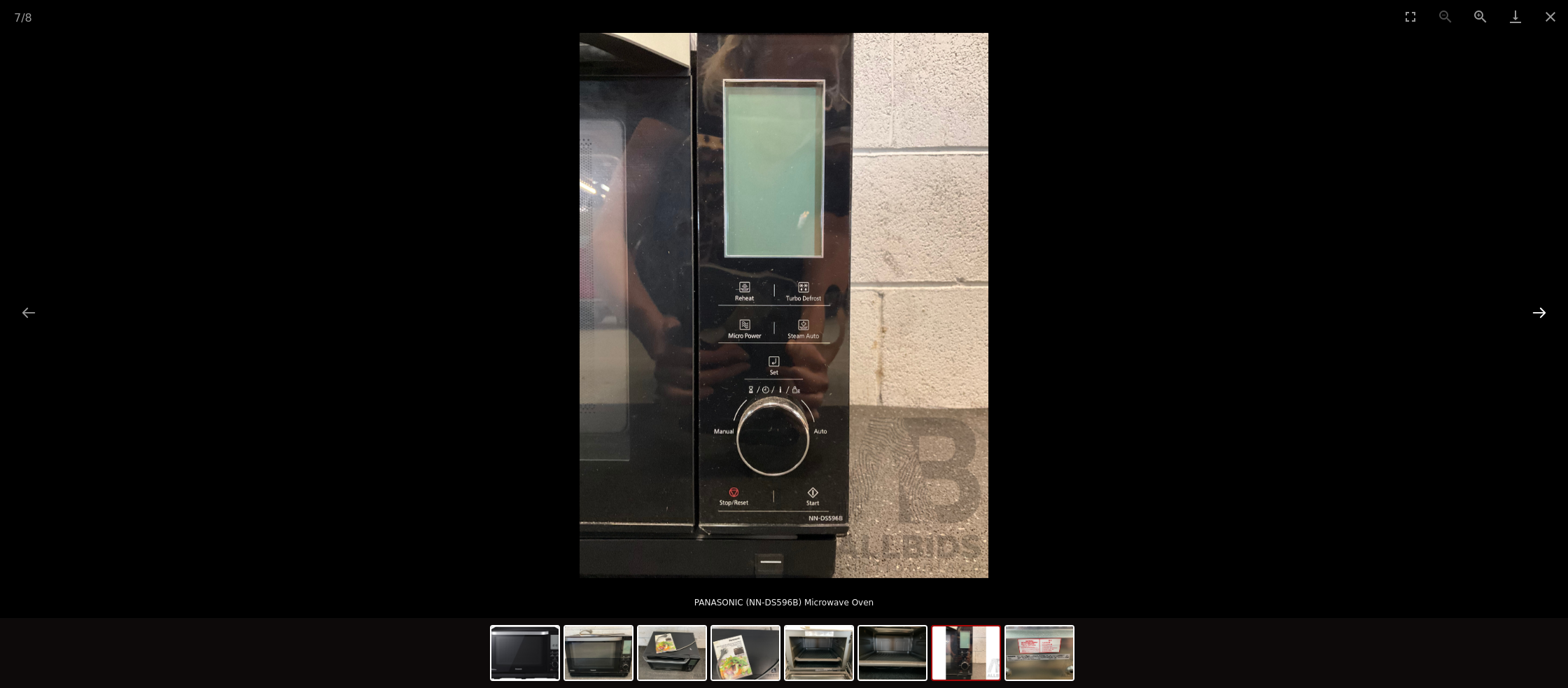
click at [1538, 313] on button "Next slide" at bounding box center [1539, 313] width 30 height 27
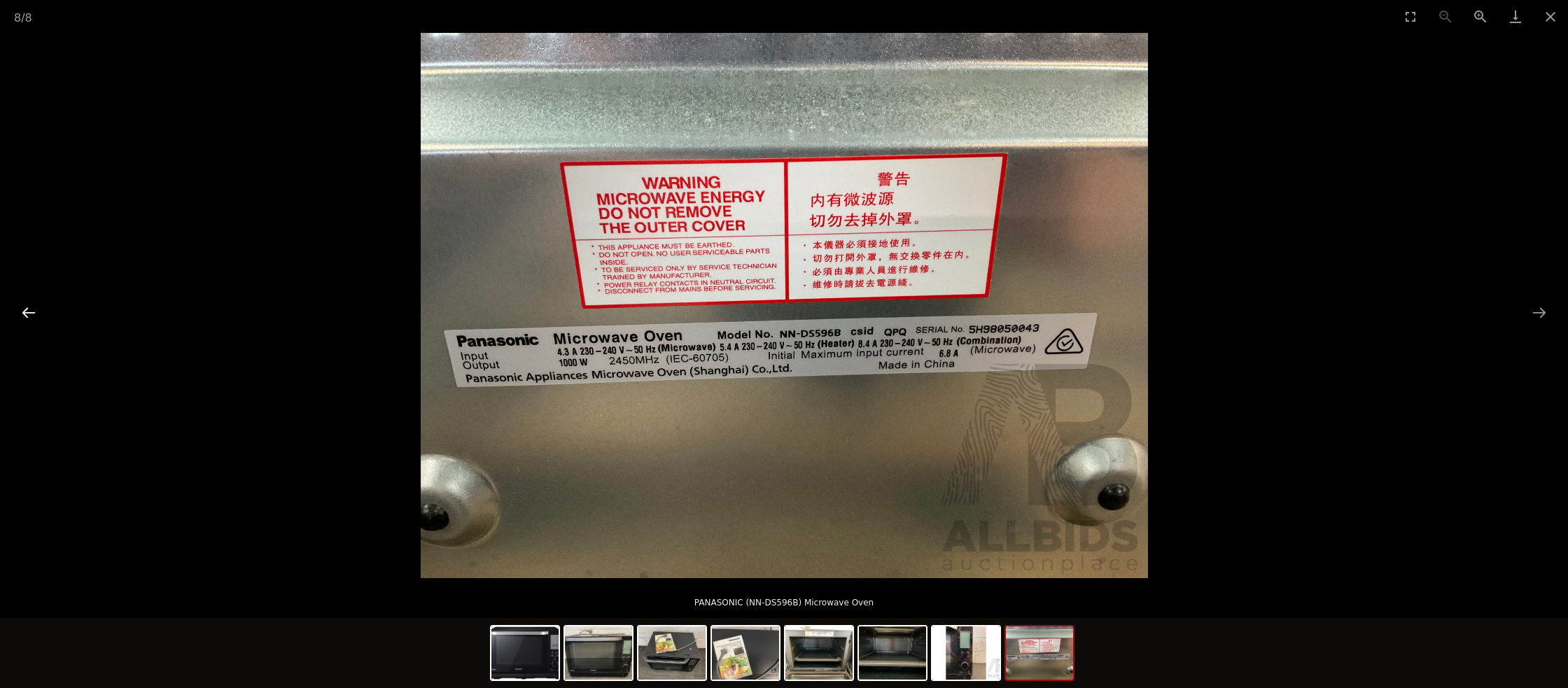
click at [20, 314] on button "Previous slide" at bounding box center [28, 313] width 30 height 27
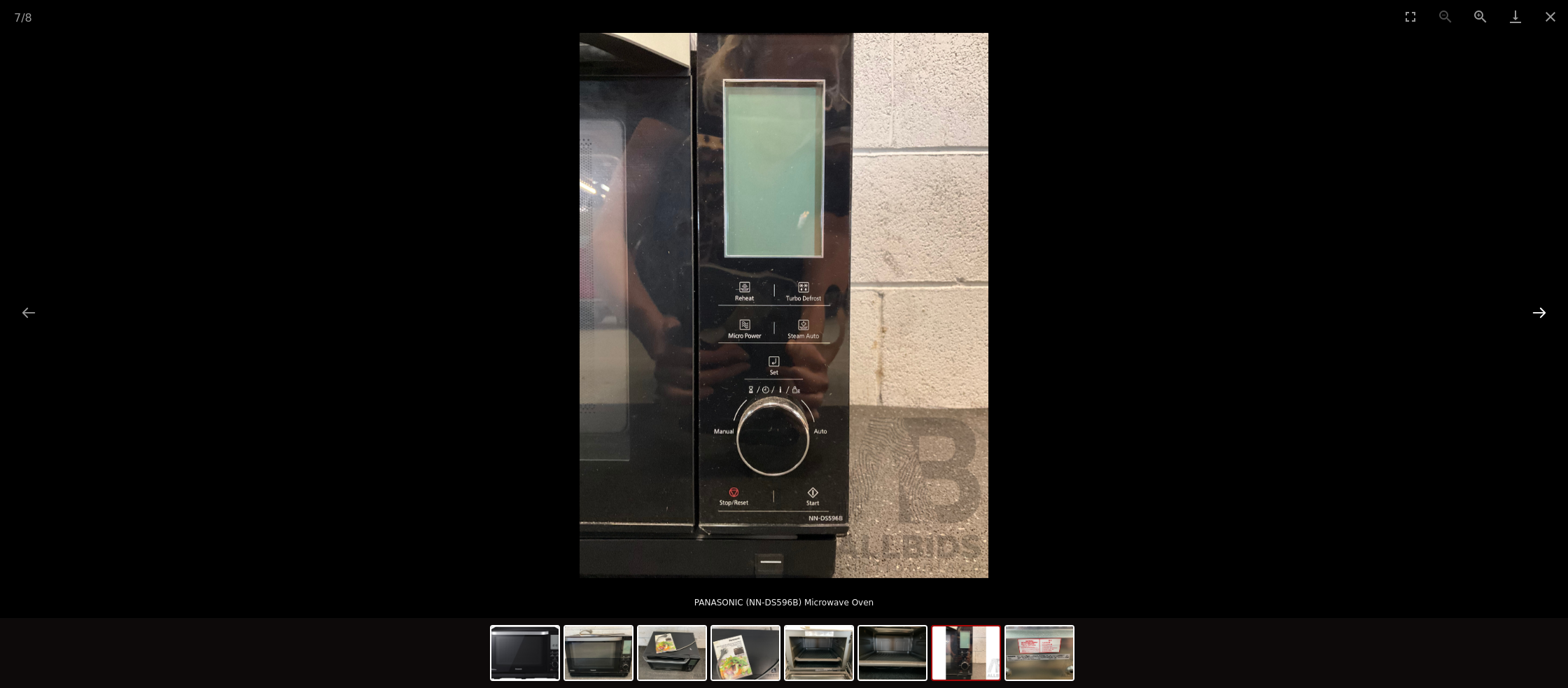
click at [1542, 311] on button "Next slide" at bounding box center [1539, 313] width 30 height 27
